Goal: Transaction & Acquisition: Purchase product/service

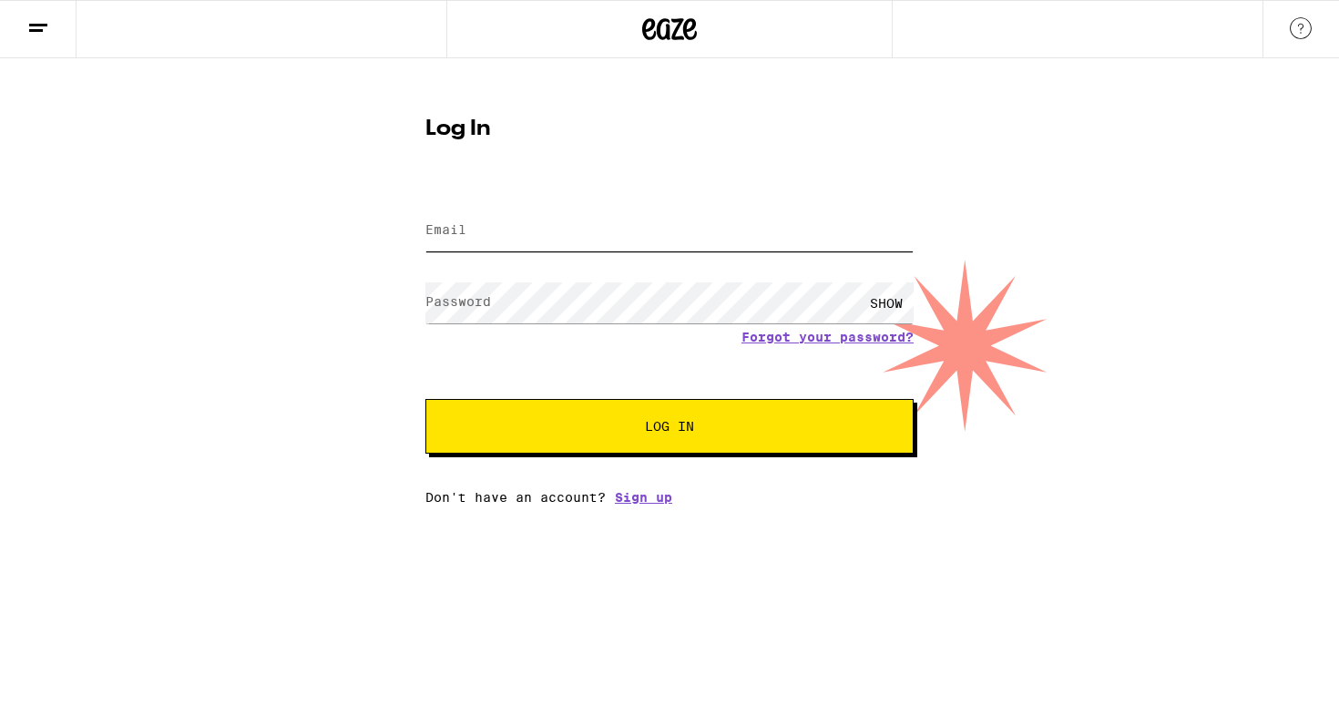
type input "[EMAIL_ADDRESS][DOMAIN_NAME]"
click at [542, 410] on button "Log In" at bounding box center [669, 426] width 488 height 55
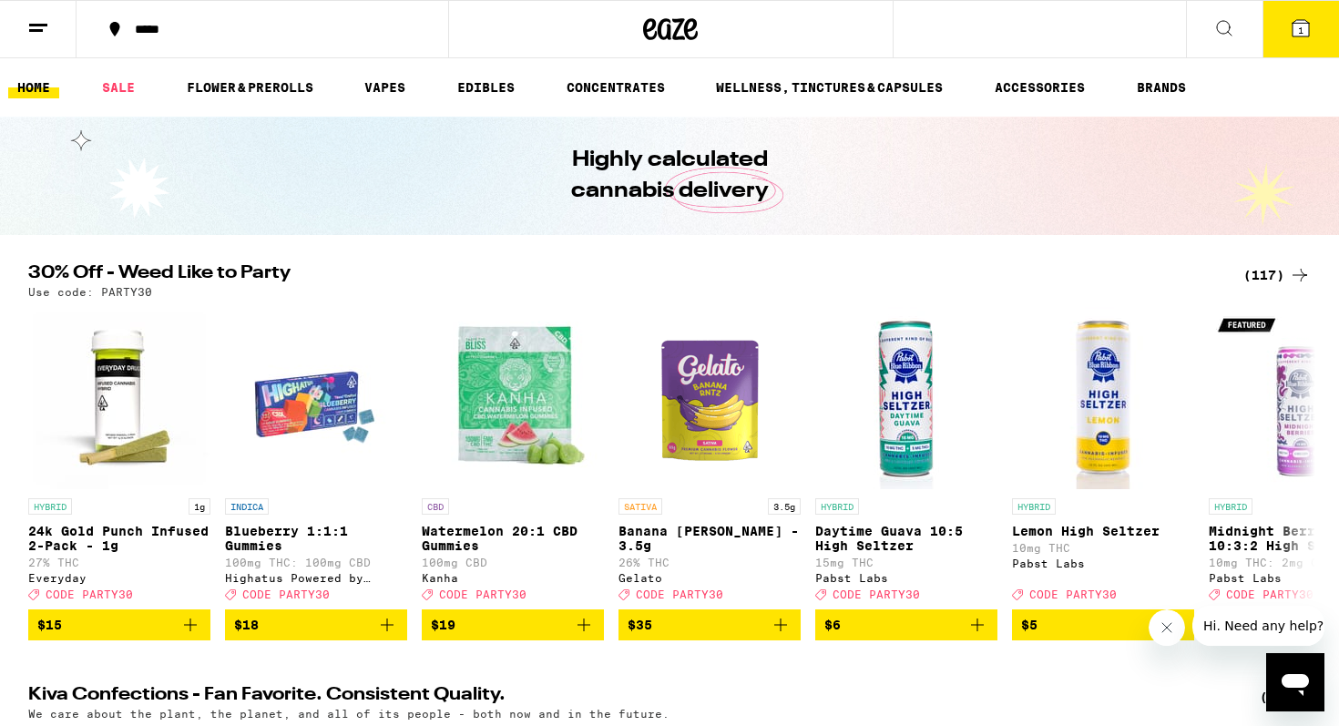
click at [1269, 274] on div "(117)" at bounding box center [1276, 275] width 67 height 22
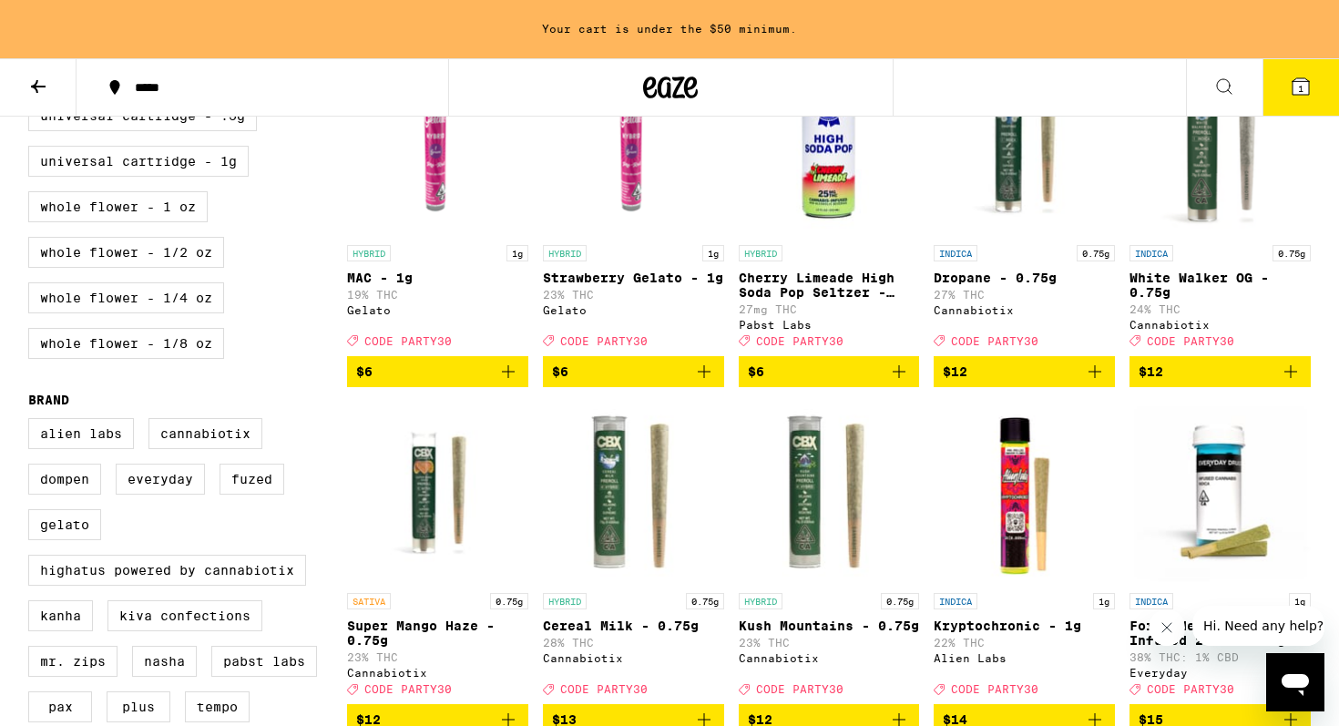
scroll to position [916, 0]
